Goal: Information Seeking & Learning: Learn about a topic

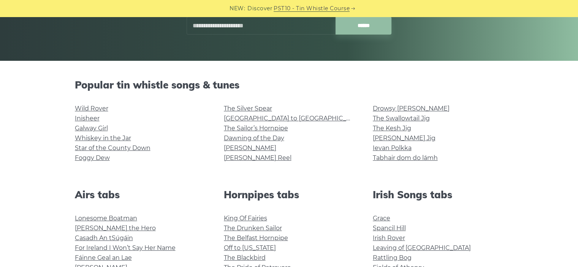
scroll to position [152, 0]
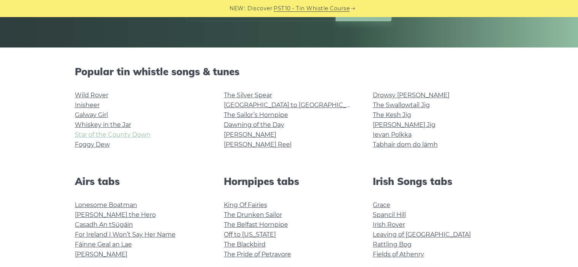
click at [138, 133] on link "Star of the County Down" at bounding box center [113, 134] width 76 height 7
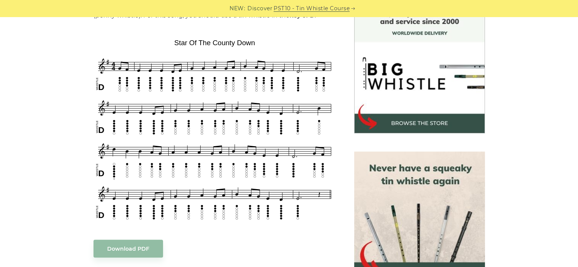
scroll to position [228, 0]
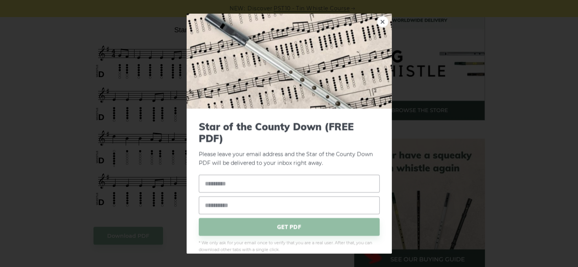
click at [97, 27] on div "× Star of the County Down (FREE PDF) Please leave your email address and the St…" at bounding box center [289, 133] width 578 height 267
click at [378, 20] on link "×" at bounding box center [382, 21] width 11 height 11
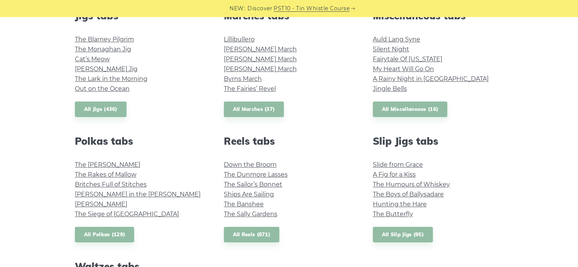
scroll to position [456, 0]
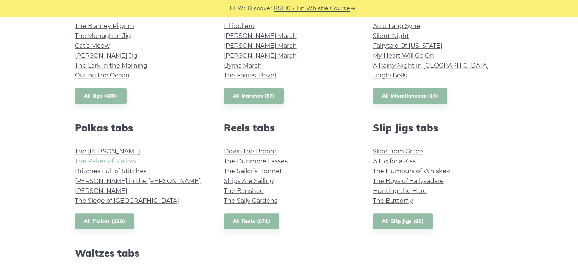
click at [128, 161] on link "The Rakes of Mallow" at bounding box center [106, 161] width 62 height 7
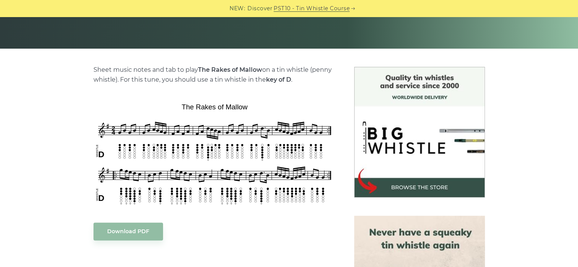
scroll to position [152, 0]
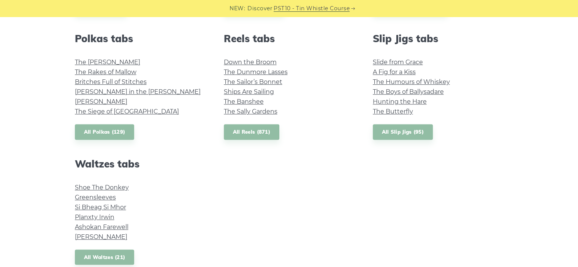
scroll to position [532, 0]
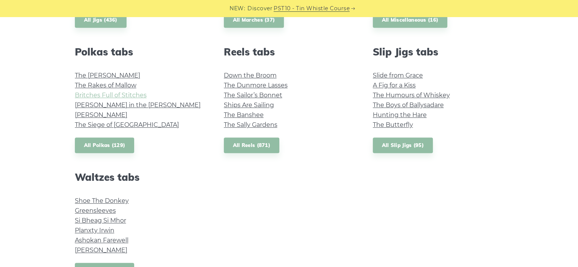
click at [126, 96] on link "Britches Full of Stitches" at bounding box center [111, 95] width 72 height 7
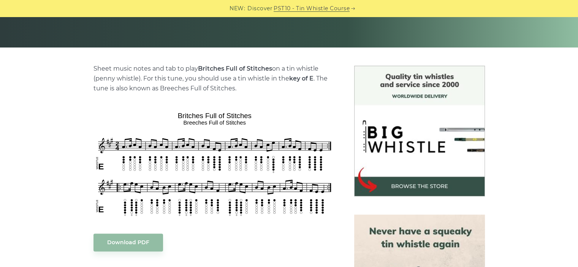
scroll to position [190, 0]
